Goal: Transaction & Acquisition: Purchase product/service

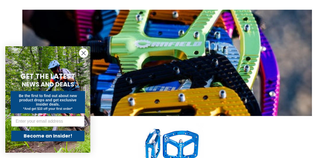
scroll to position [150, 0]
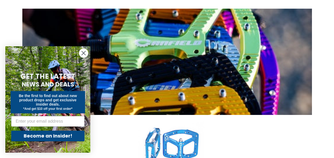
click at [176, 115] on link "Crampon Ultimate Pedals" at bounding box center [171, 159] width 282 height 89
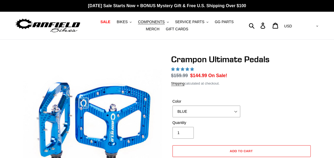
select select "highest-rating"
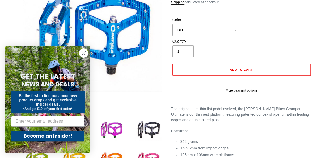
scroll to position [88, 0]
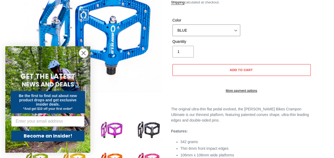
click at [227, 30] on select "BLUE RED PURPLE STEALTH BRONZE GREY TURQUOISE BLACK POLISHED BAJA GOLD PNW GREE…" at bounding box center [207, 30] width 68 height 12
click at [279, 25] on div "Color BLUE RED PURPLE STEALTH BRONZE GREY TURQUOISE BLACK POLISHED BAJA GOLD PN…" at bounding box center [241, 28] width 141 height 21
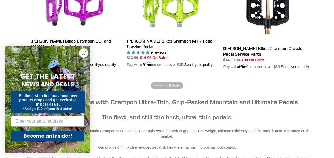
scroll to position [307, 0]
